Goal: Task Accomplishment & Management: Use online tool/utility

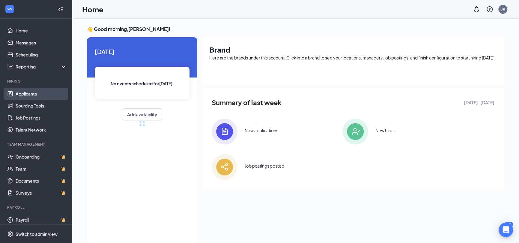
click at [41, 92] on link "Applicants" at bounding box center [41, 94] width 51 height 12
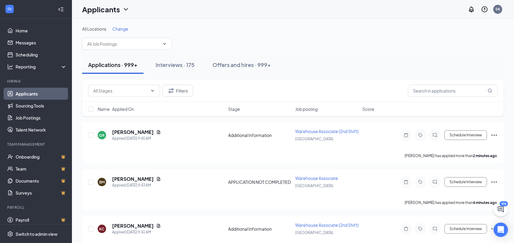
click at [135, 34] on div "All Locations Change" at bounding box center [293, 38] width 422 height 24
click at [117, 30] on span "Change" at bounding box center [120, 28] width 16 height 5
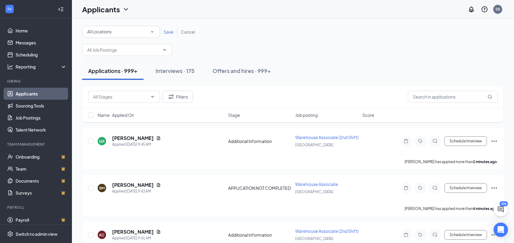
click at [113, 35] on div "All Locations" at bounding box center [121, 31] width 68 height 7
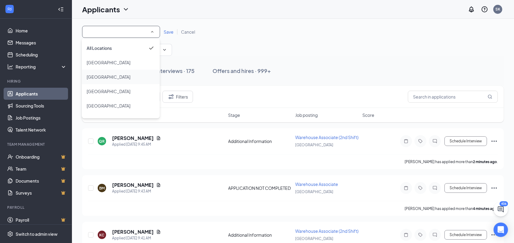
click at [95, 78] on span "[GEOGRAPHIC_DATA]" at bounding box center [109, 76] width 44 height 5
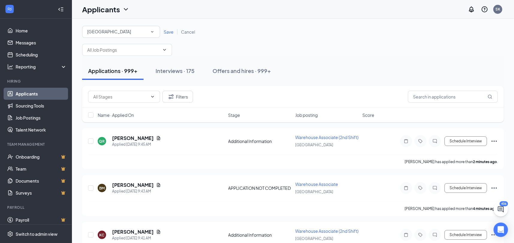
click at [172, 31] on span "Save" at bounding box center [169, 31] width 10 height 5
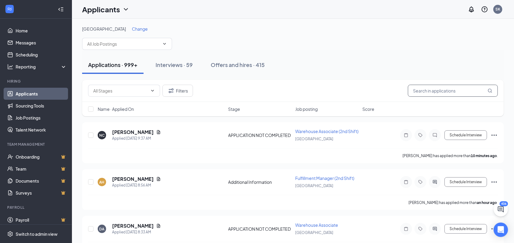
click at [416, 90] on input "text" at bounding box center [453, 91] width 90 height 12
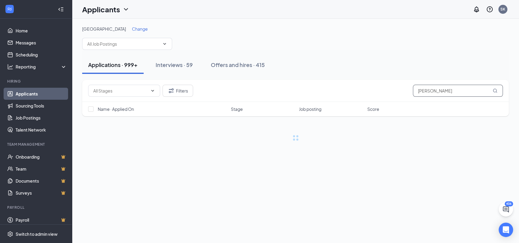
type input "[PERSON_NAME]"
click at [233, 67] on div "Offers and hires · 415" at bounding box center [238, 64] width 54 height 7
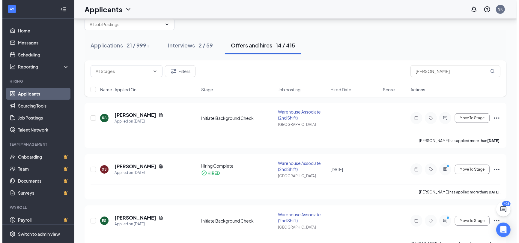
scroll to position [30, 0]
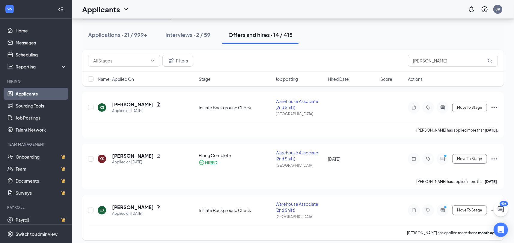
click at [446, 211] on icon "ActiveChat" at bounding box center [442, 210] width 7 height 5
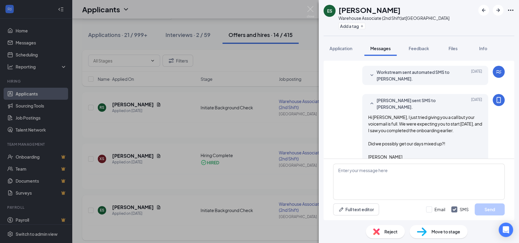
scroll to position [356, 0]
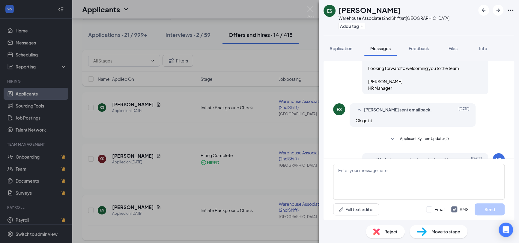
scroll to position [240, 0]
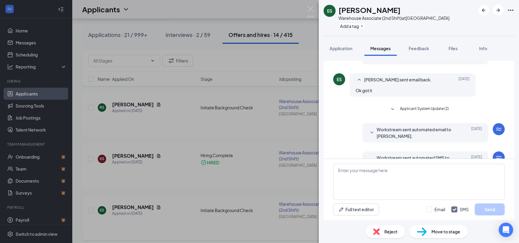
click at [422, 106] on span "Applicant System Update (2)" at bounding box center [424, 109] width 49 height 7
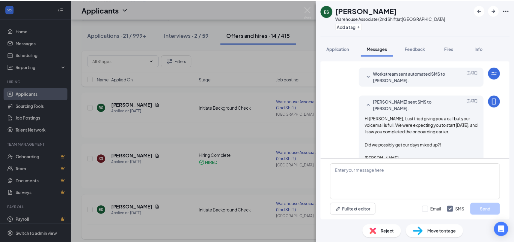
scroll to position [331, 0]
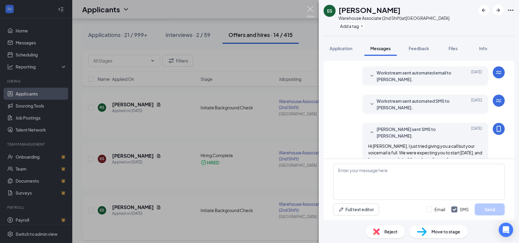
click at [313, 10] on img at bounding box center [310, 12] width 7 height 12
